Goal: Task Accomplishment & Management: Manage account settings

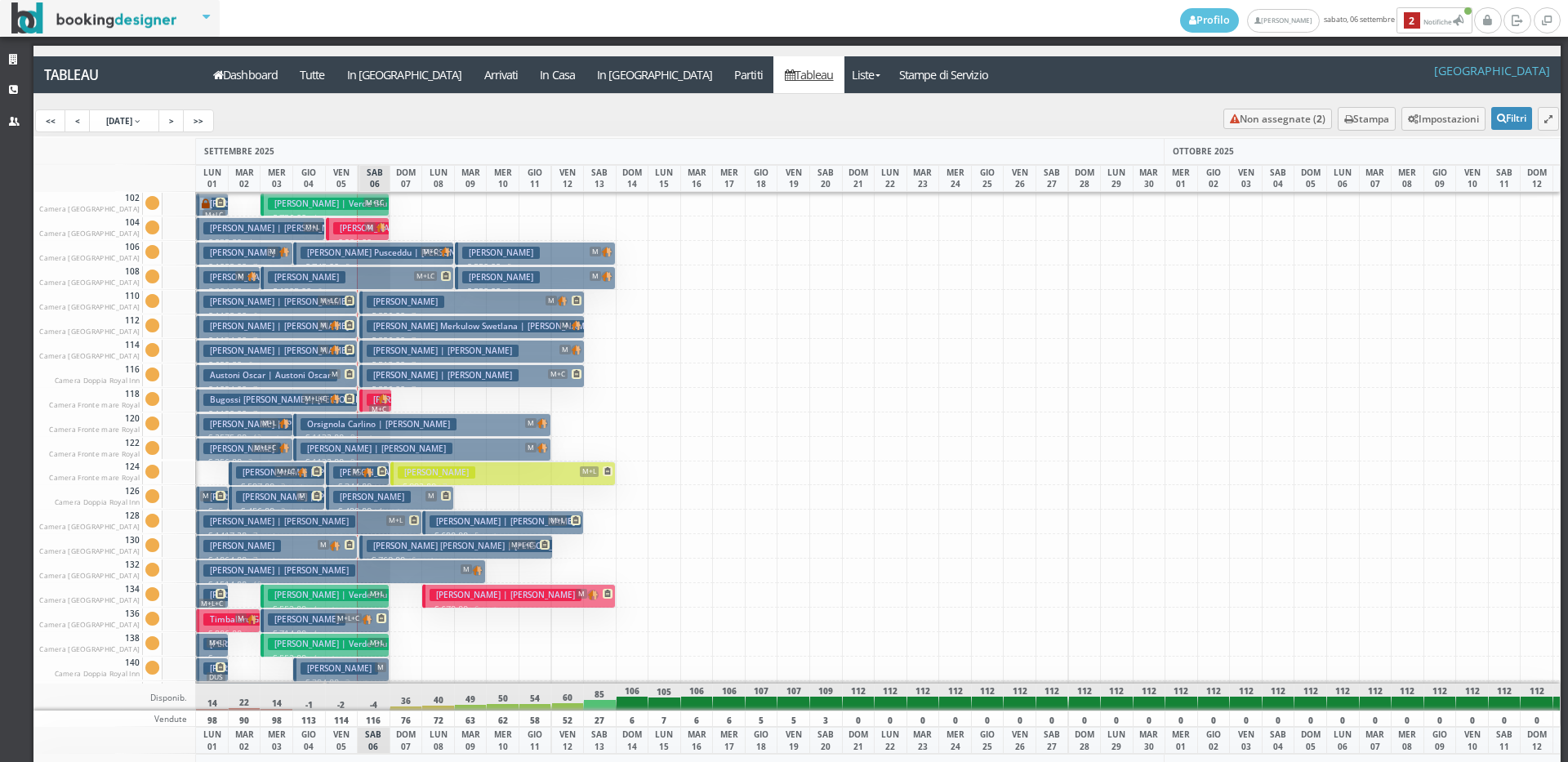
scroll to position [1828, 0]
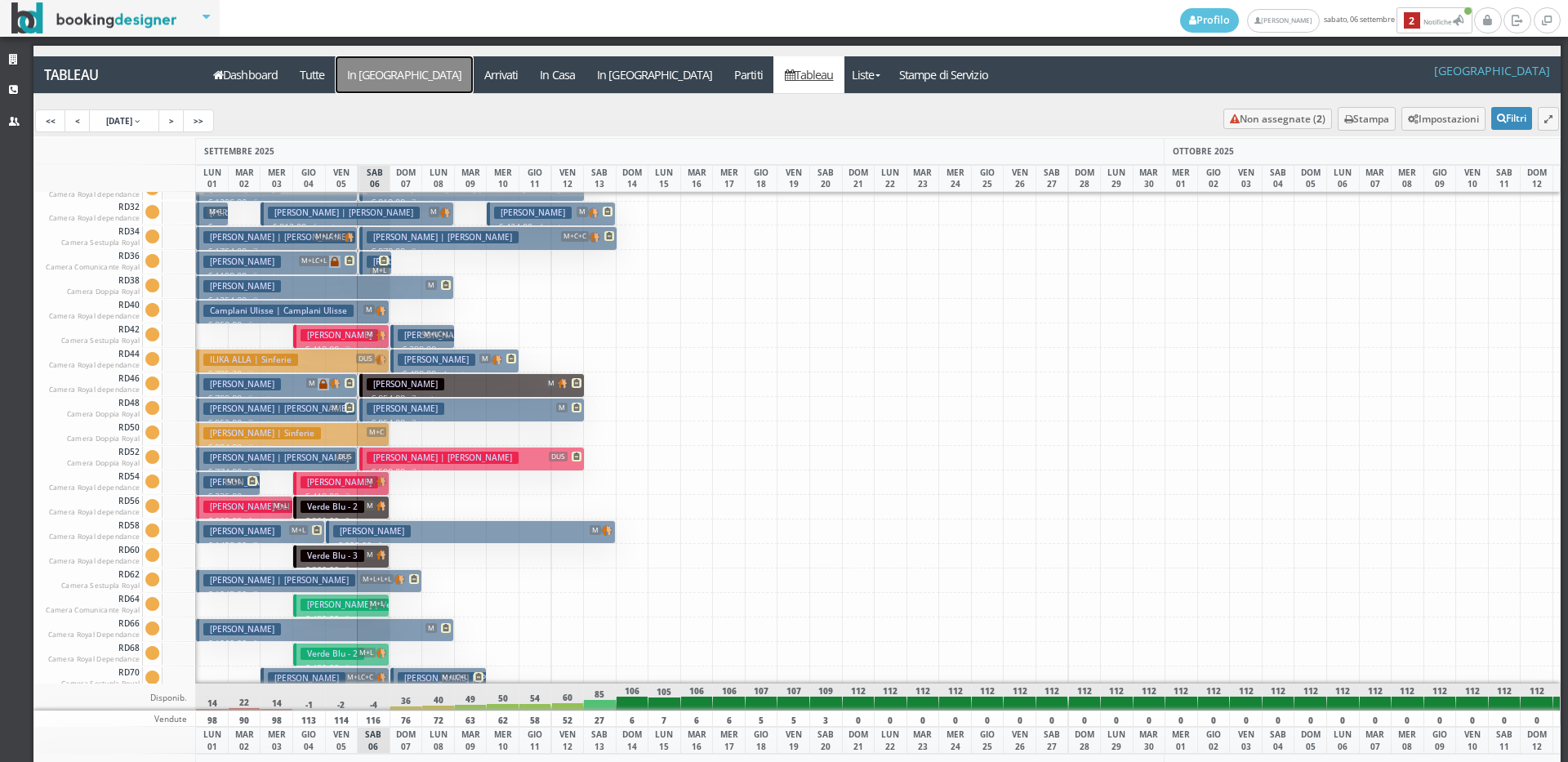
click at [388, 70] on a=pms-arrival-reservations"] "In Arrivo" at bounding box center [405, 74] width 137 height 37
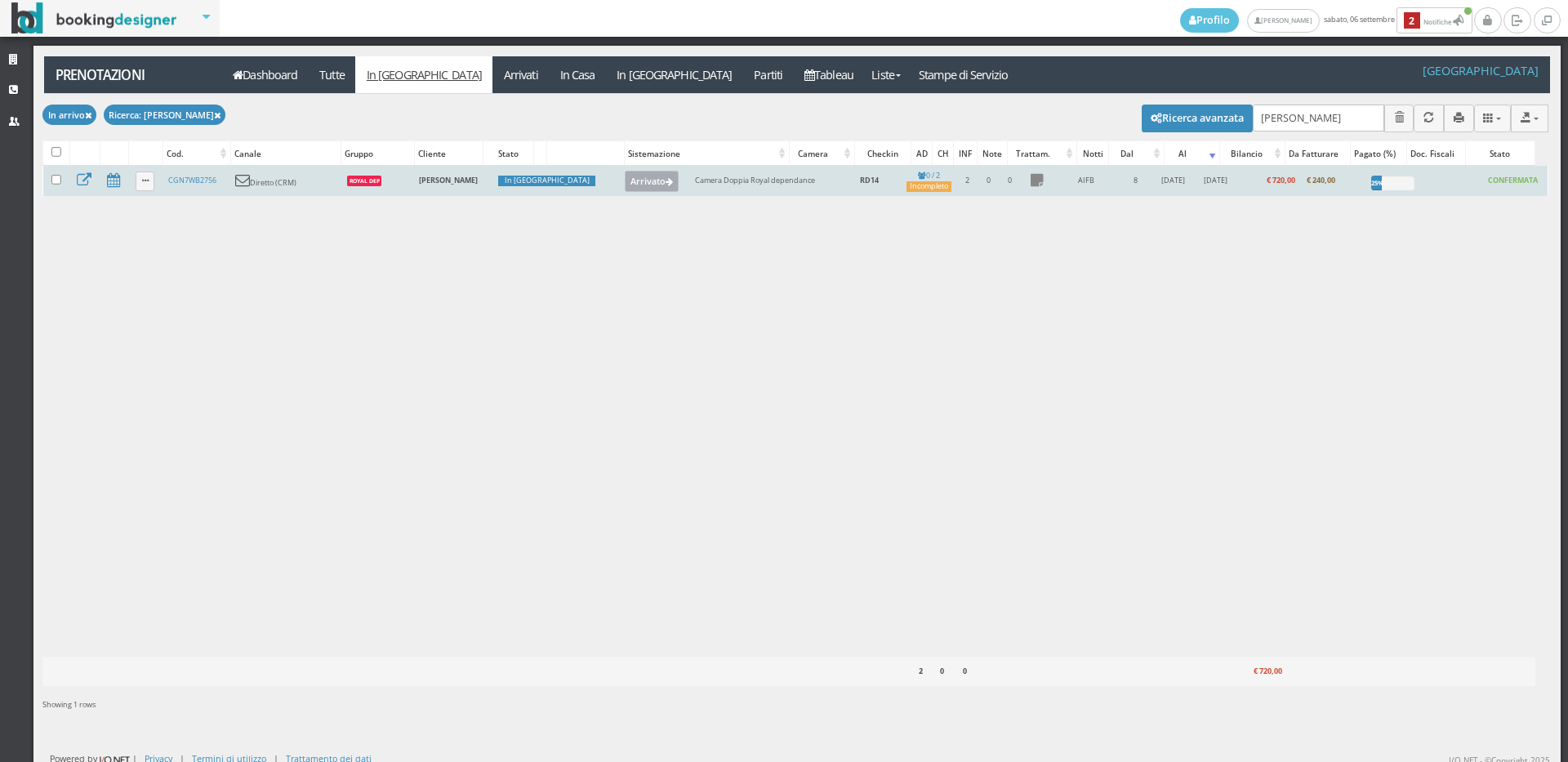
type input "airoldi"
click at [625, 180] on button "Arrivato" at bounding box center [652, 182] width 54 height 21
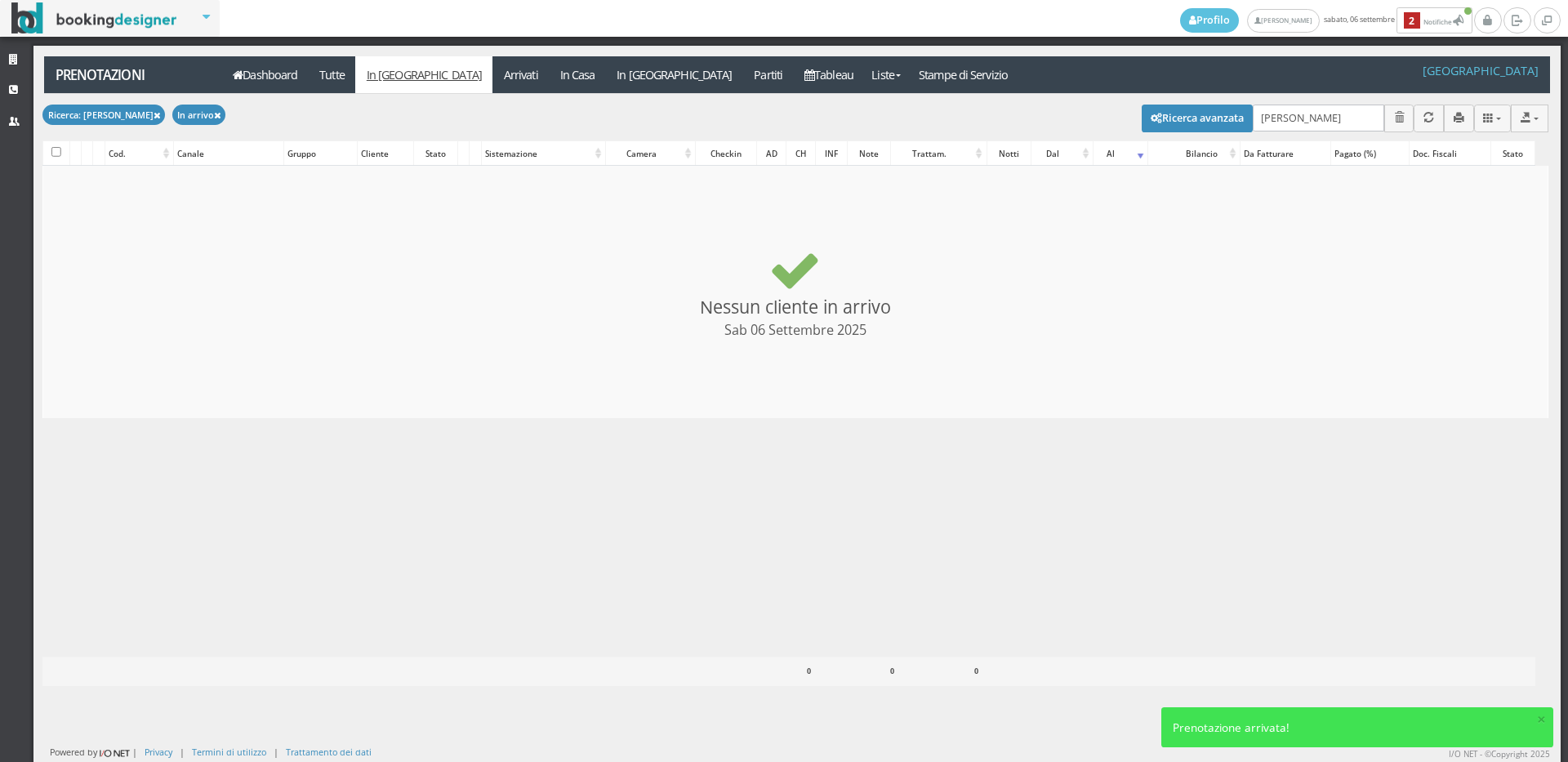
checkbox input "false"
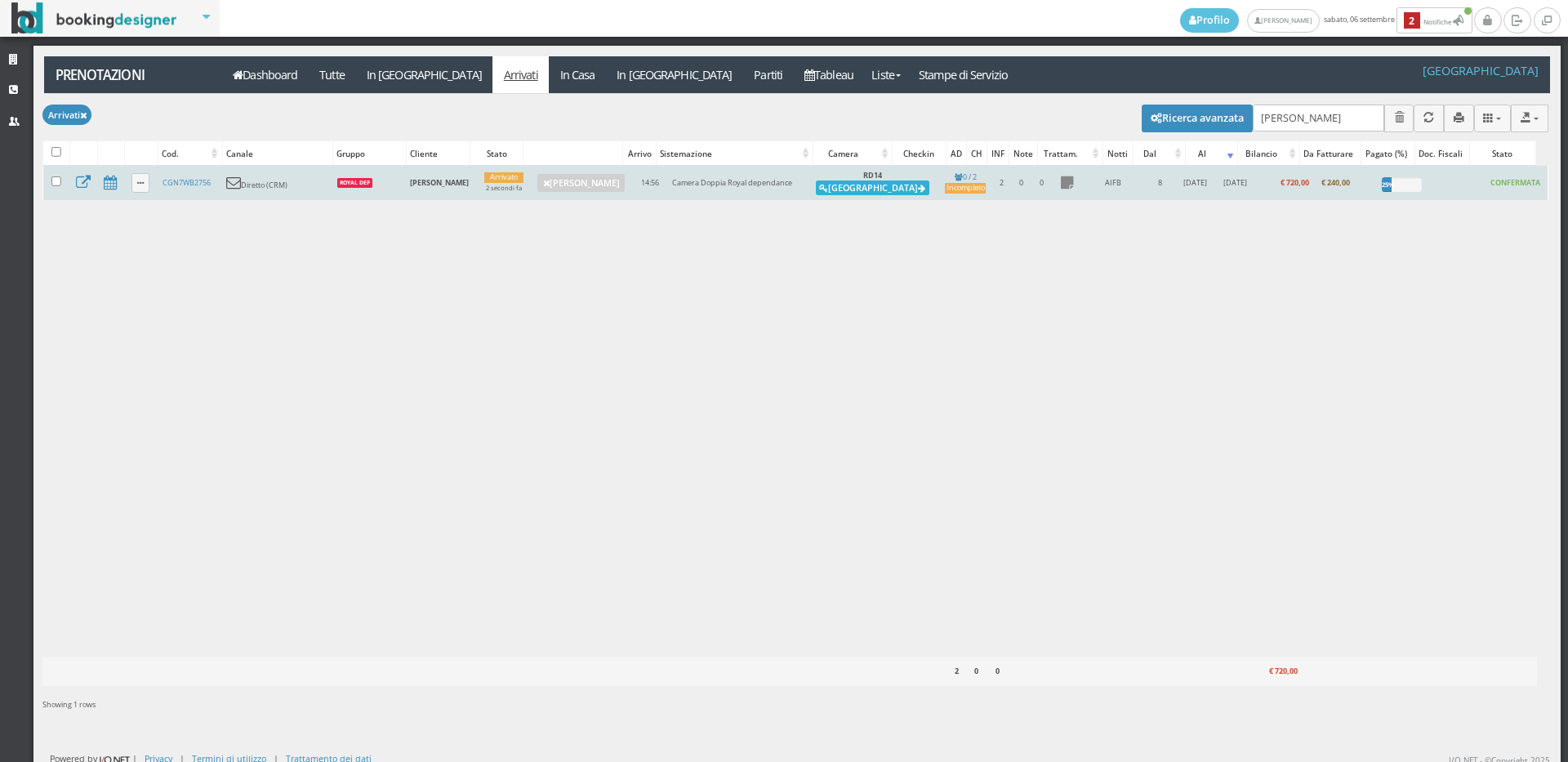
click at [861, 186] on button "Alloggia" at bounding box center [872, 188] width 113 height 14
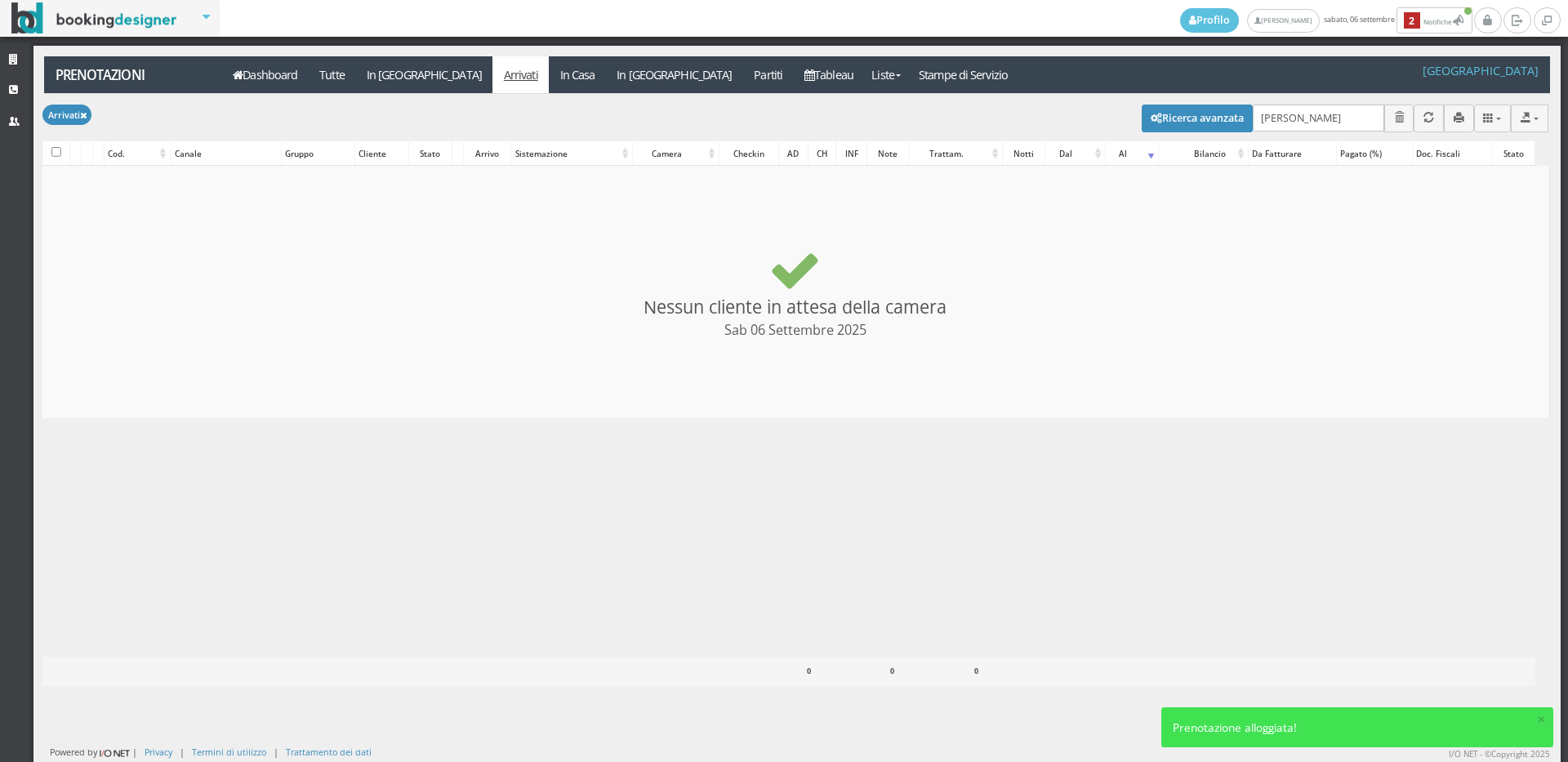
checkbox input "false"
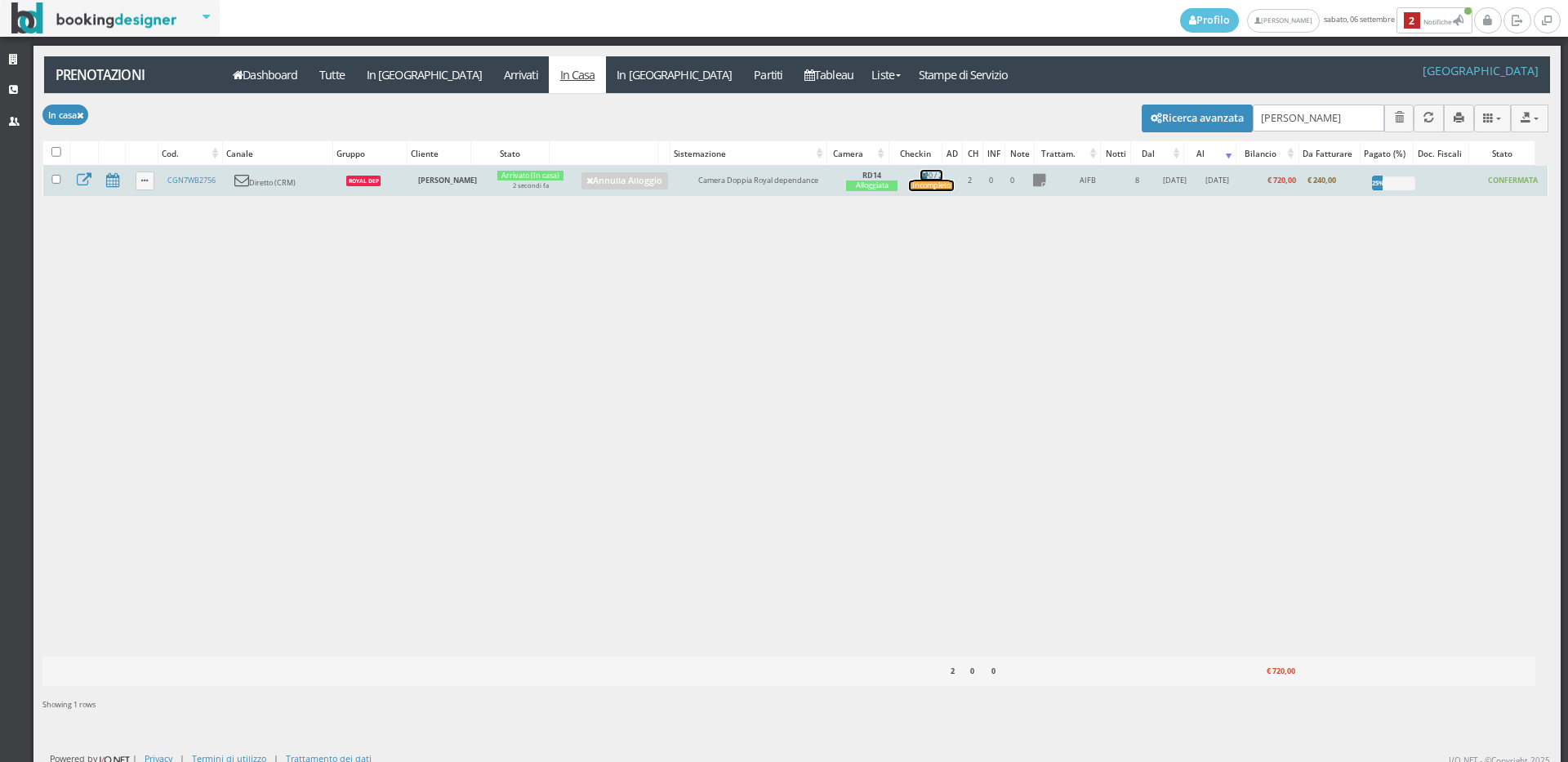
click at [915, 183] on div "Incompleto" at bounding box center [931, 186] width 44 height 11
click at [909, 184] on div "Incompleto" at bounding box center [931, 186] width 44 height 11
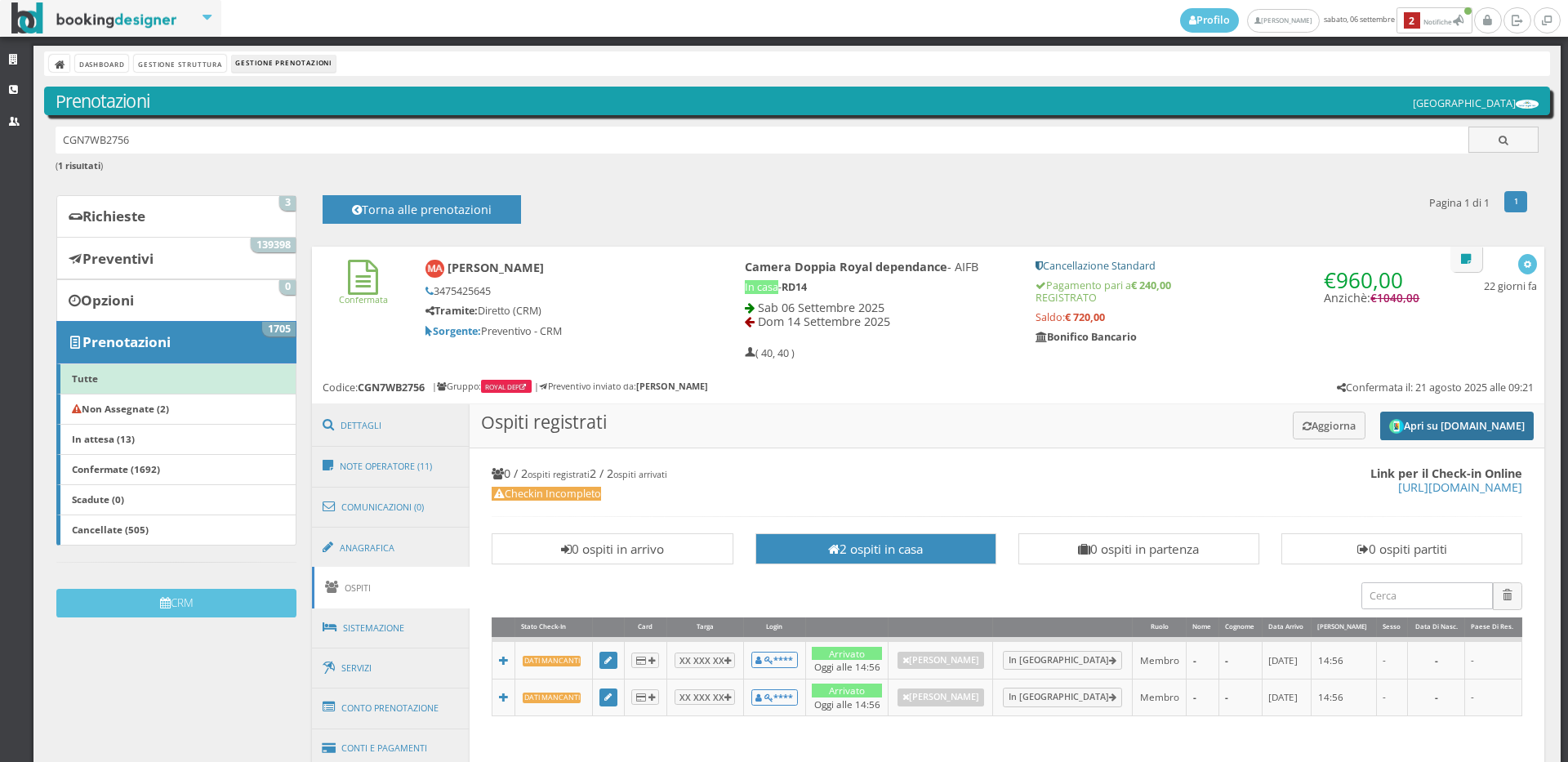
click at [1414, 422] on button "Apri su [DOMAIN_NAME]" at bounding box center [1457, 426] width 153 height 29
click at [1400, 426] on button "Apri su [DOMAIN_NAME]" at bounding box center [1457, 426] width 153 height 29
click at [1295, 430] on button "Aggiorna" at bounding box center [1330, 425] width 73 height 27
